Goal: Information Seeking & Learning: Learn about a topic

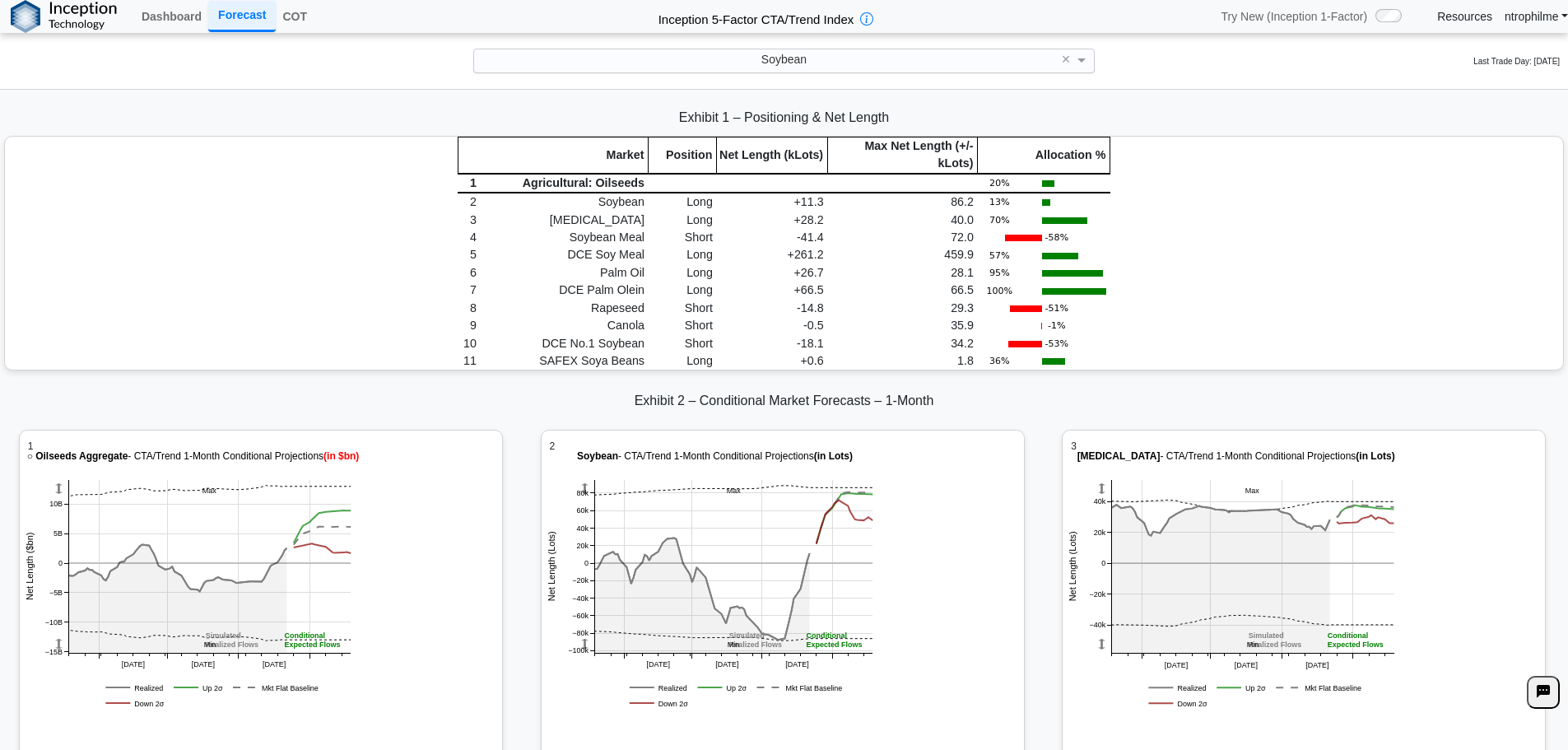
click at [796, 66] on span "Soybean" at bounding box center [784, 59] width 45 height 13
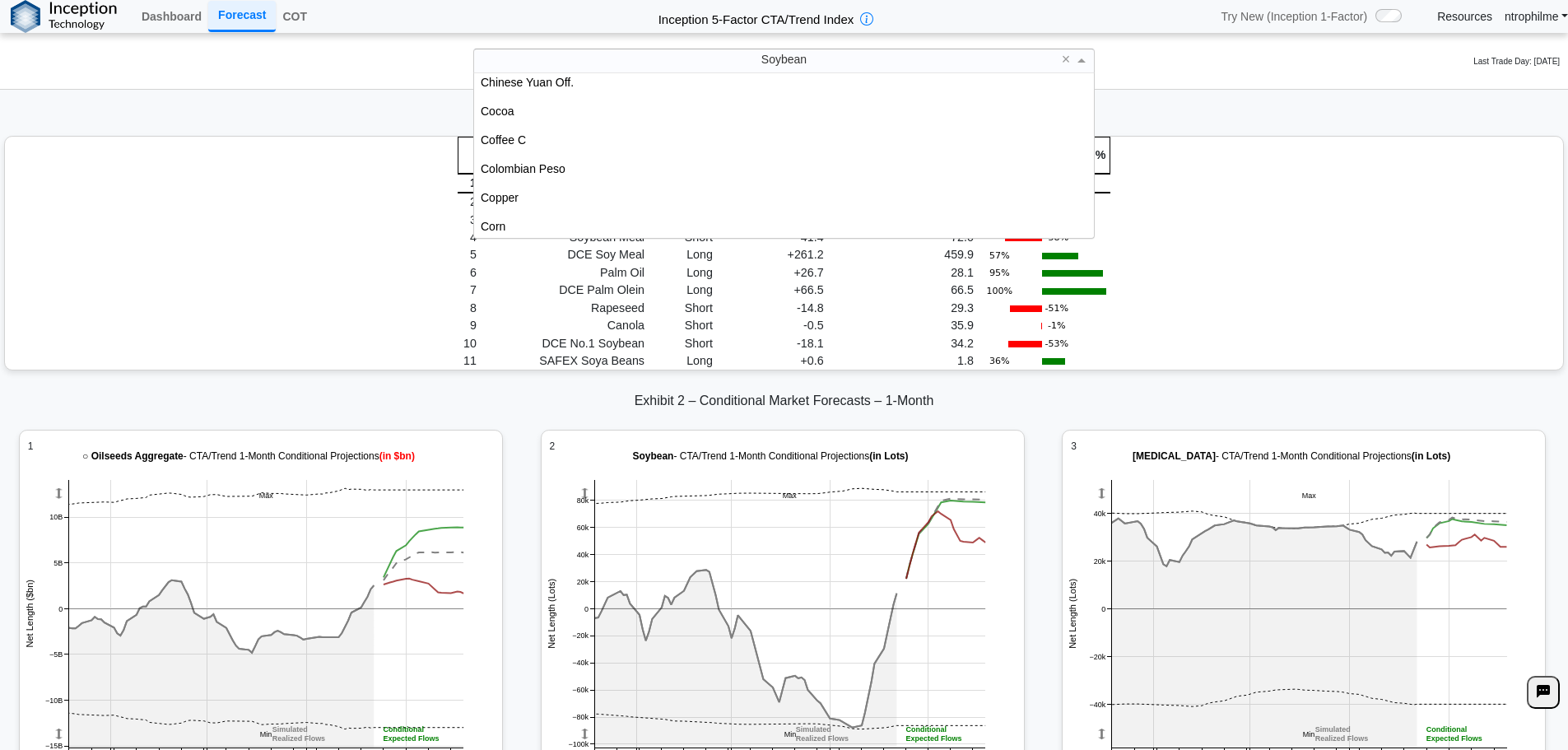
scroll to position [651, 0]
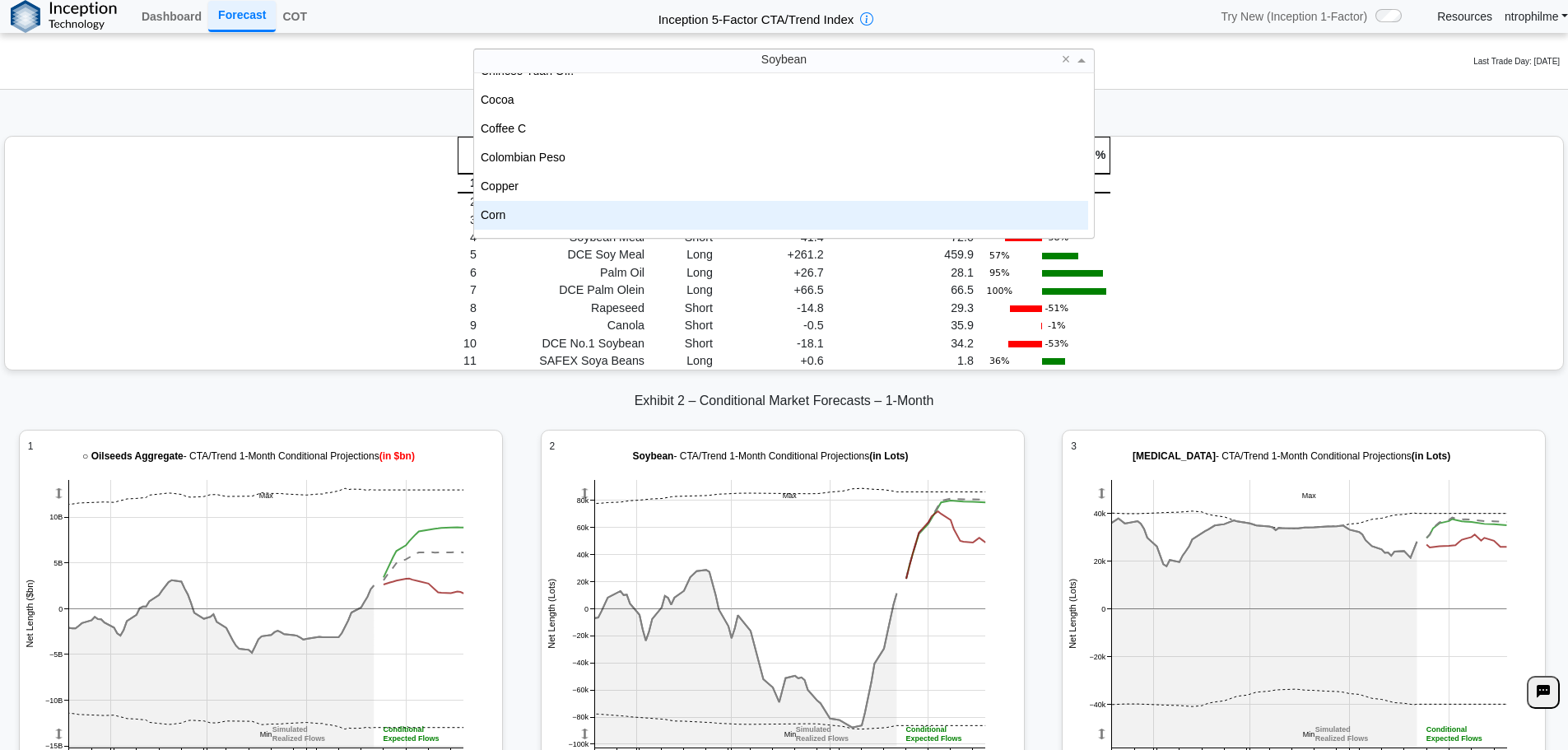
click at [505, 210] on div "Corn" at bounding box center [781, 215] width 614 height 29
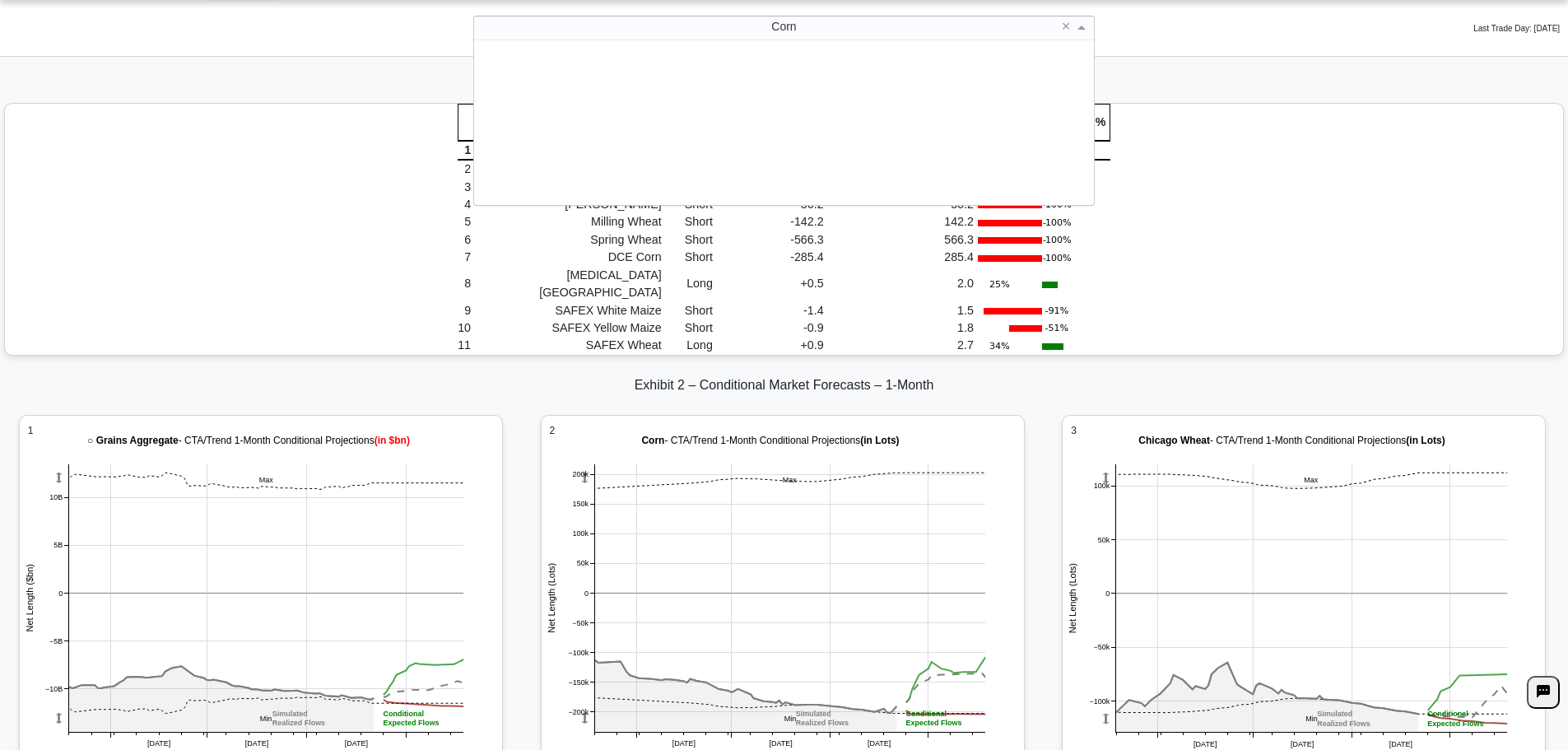
scroll to position [152, 602]
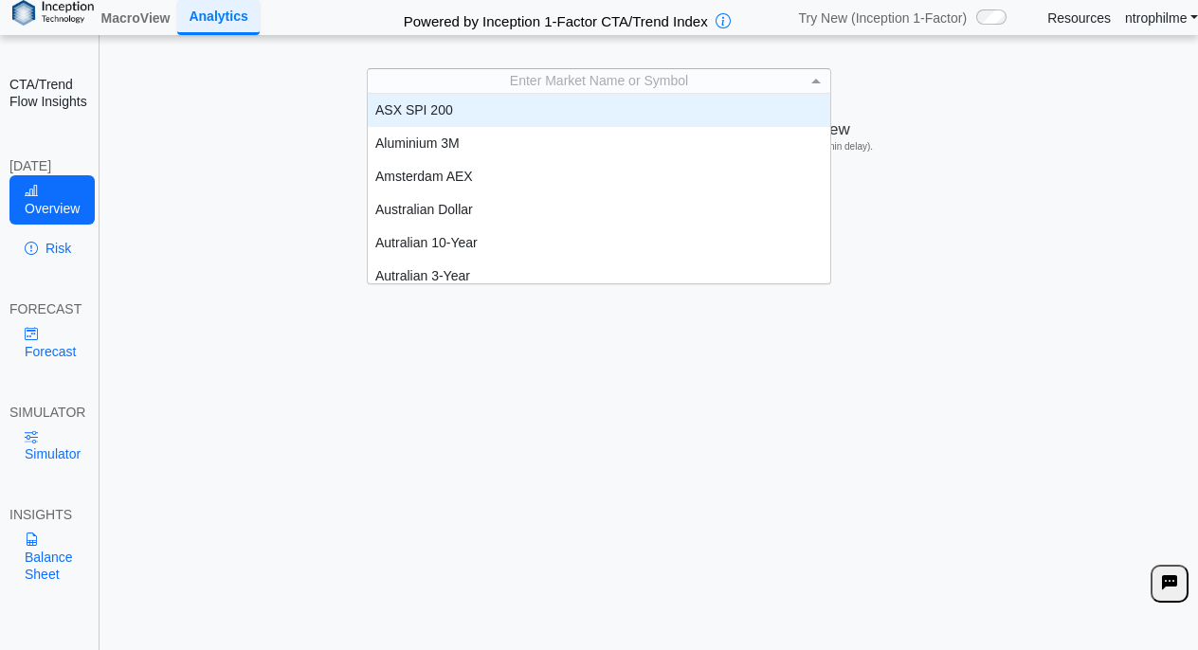
click at [632, 88] on div "Enter Market Name or Symbol" at bounding box center [599, 81] width 462 height 24
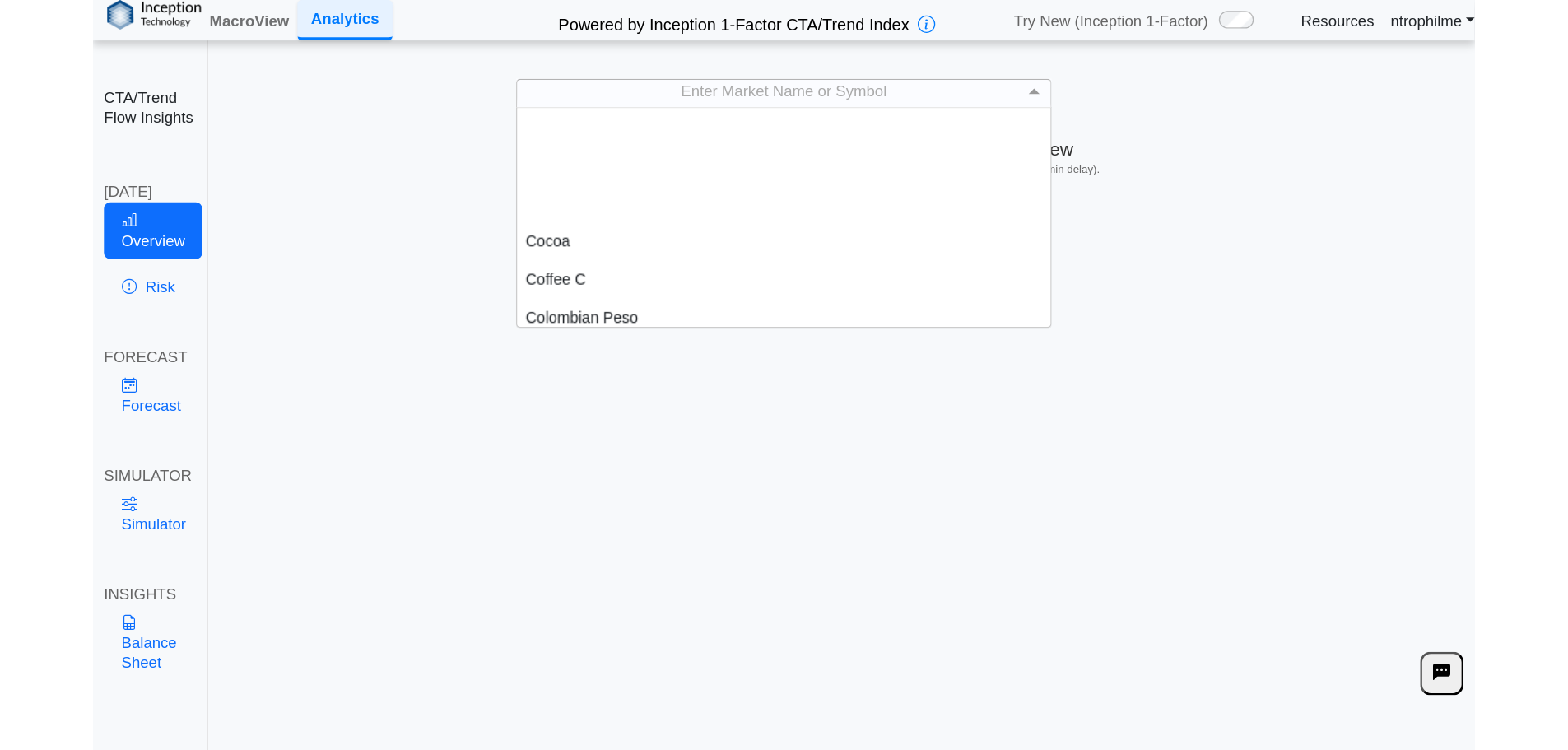
scroll to position [659, 0]
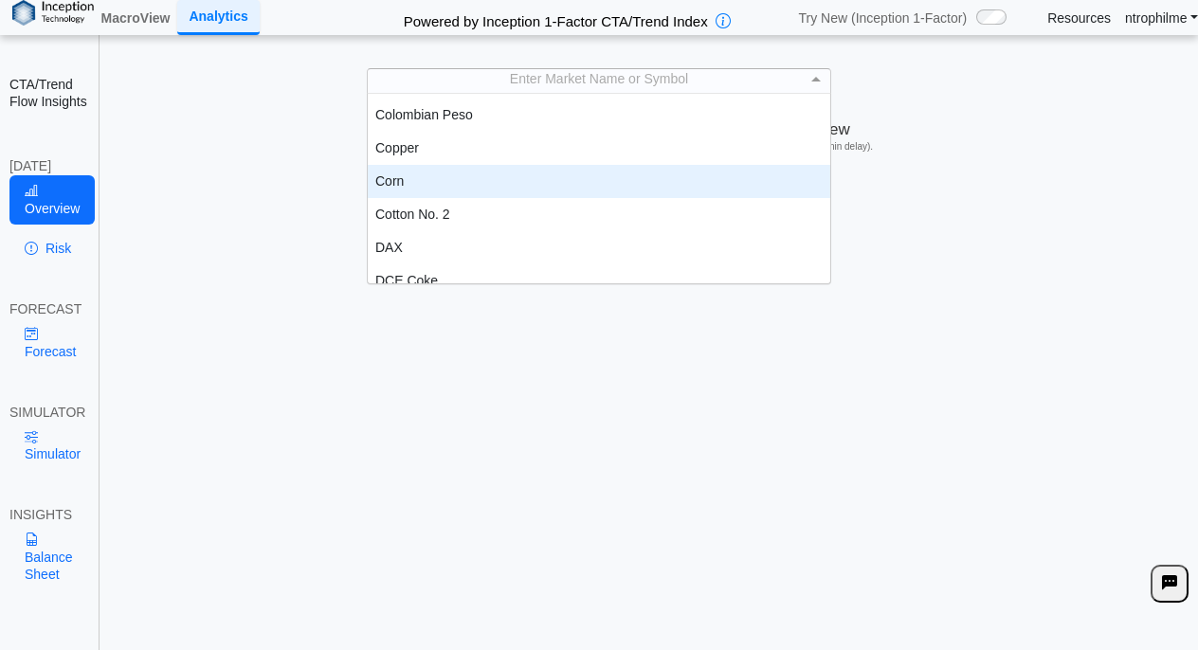
click at [412, 178] on div "Corn" at bounding box center [599, 181] width 462 height 33
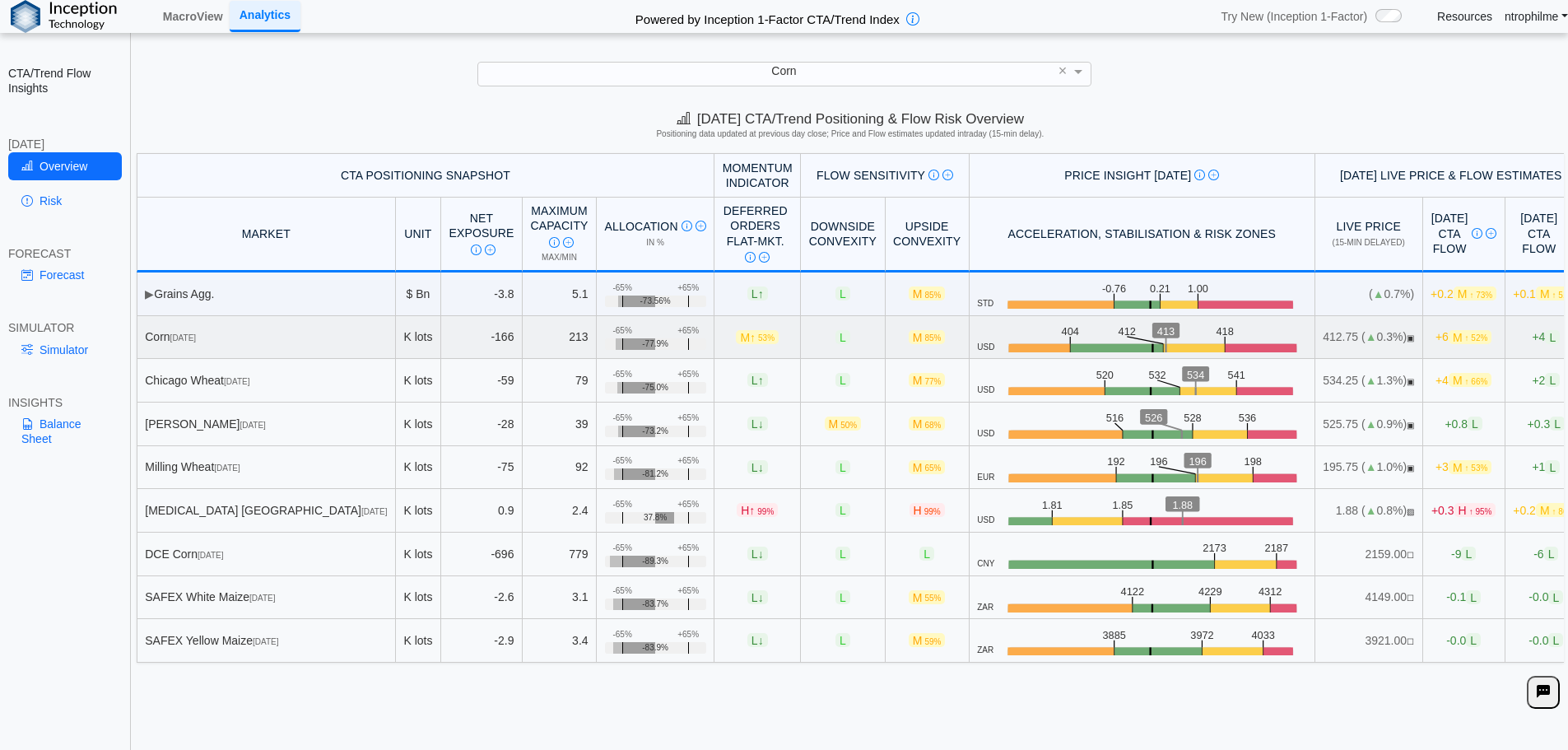
click at [1052, 339] on span "M ↑ 52%" at bounding box center [1470, 337] width 43 height 14
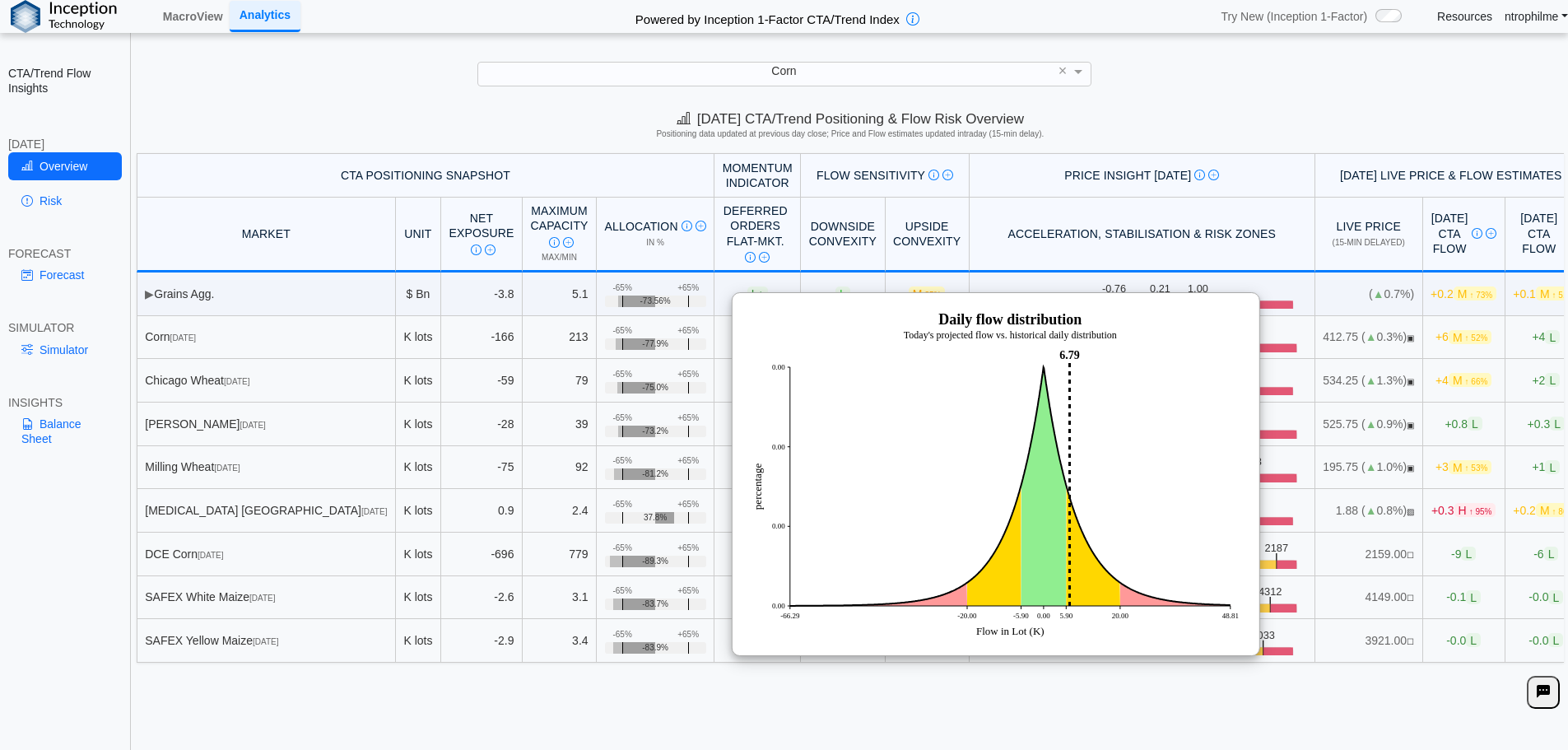
click at [1052, 109] on div "Today's CTA/Trend Positioning & Flow Risk Overview Positioning data updated at …" at bounding box center [850, 128] width 1436 height 50
